Goal: Information Seeking & Learning: Learn about a topic

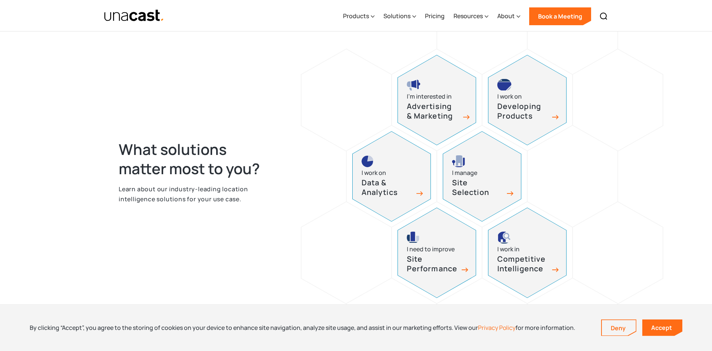
scroll to position [311, 0]
click at [365, 17] on div "Products" at bounding box center [356, 15] width 26 height 9
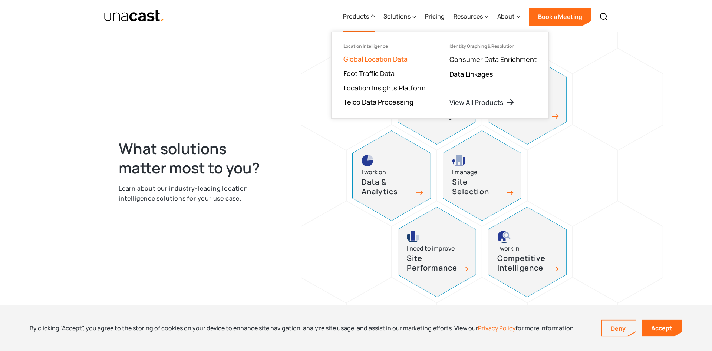
click at [379, 59] on link "Global Location Data" at bounding box center [375, 58] width 64 height 9
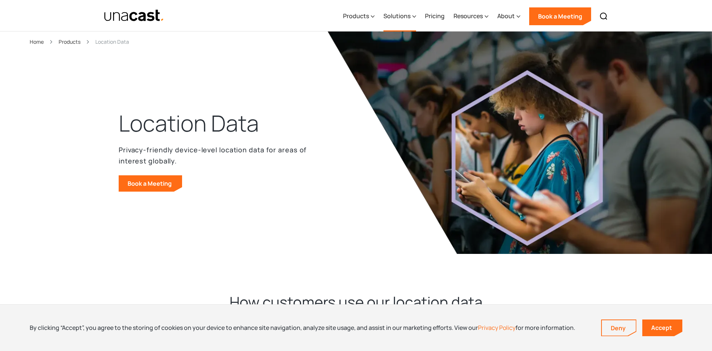
click at [411, 16] on div "Solutions" at bounding box center [399, 16] width 33 height 30
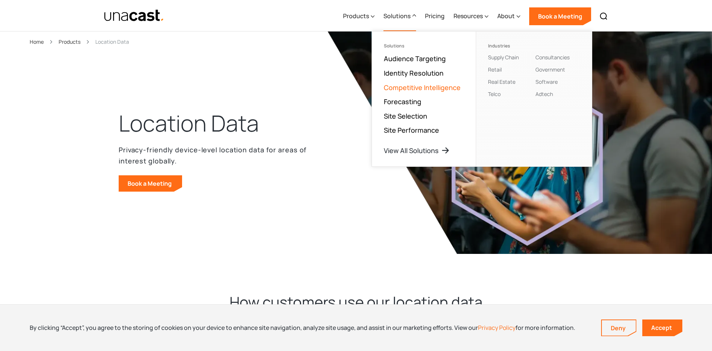
click at [431, 88] on link "Competitive Intelligence" at bounding box center [422, 87] width 77 height 9
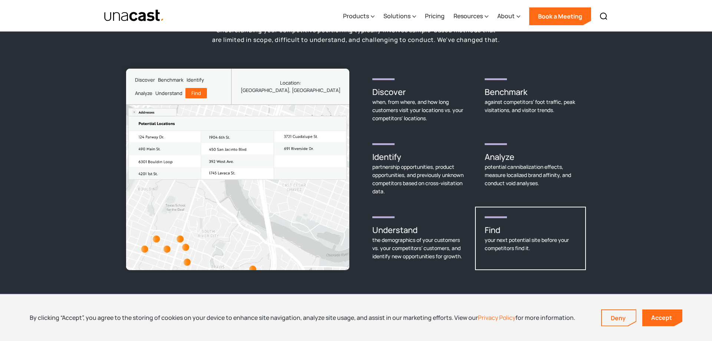
scroll to position [2899, 0]
